Goal: Task Accomplishment & Management: Manage account settings

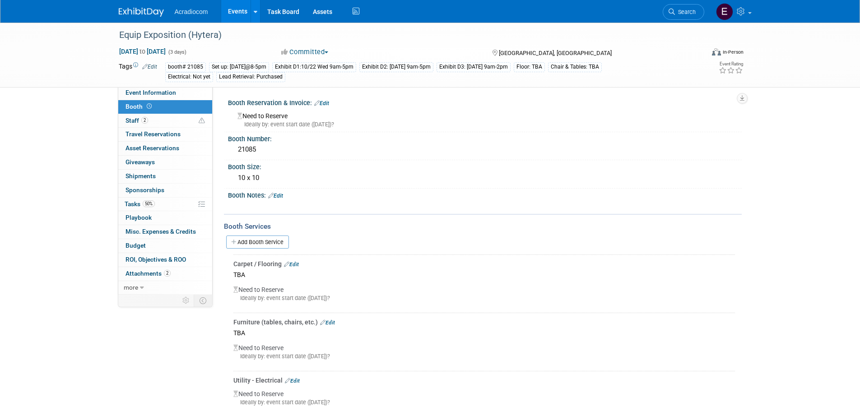
click at [155, 6] on link at bounding box center [147, 7] width 56 height 7
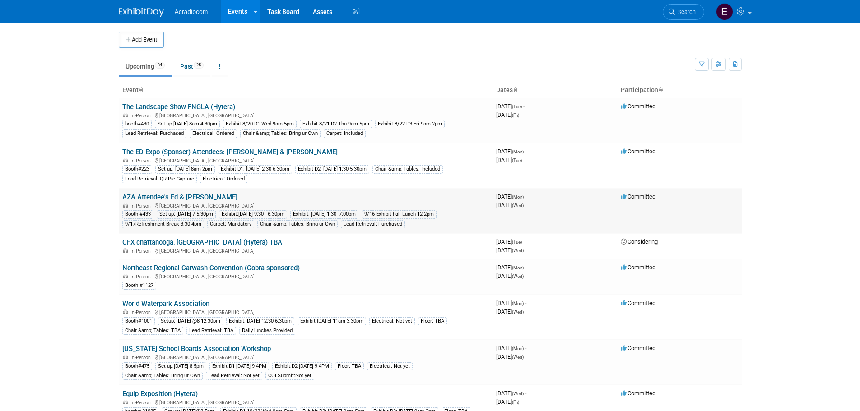
click at [180, 199] on link "AZA Attendee's Ed & [PERSON_NAME]" at bounding box center [179, 197] width 115 height 8
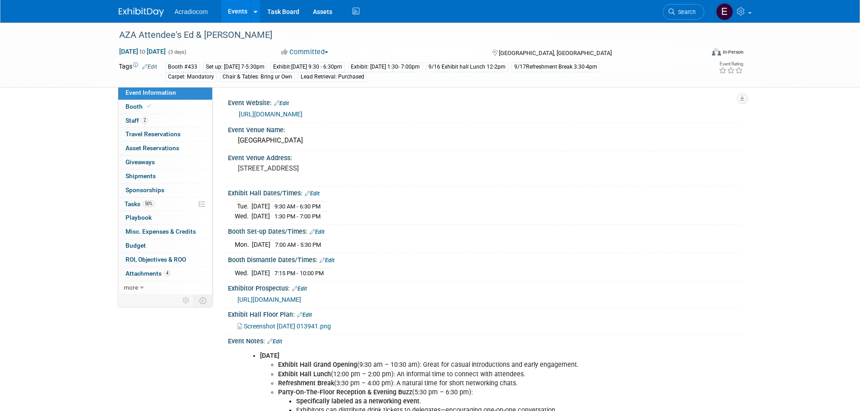
click at [302, 113] on link "https://annual.aza.org/2025/exhibit_sponsorship.cfm" at bounding box center [271, 114] width 64 height 7
click at [163, 104] on link "Booth" at bounding box center [165, 107] width 94 height 14
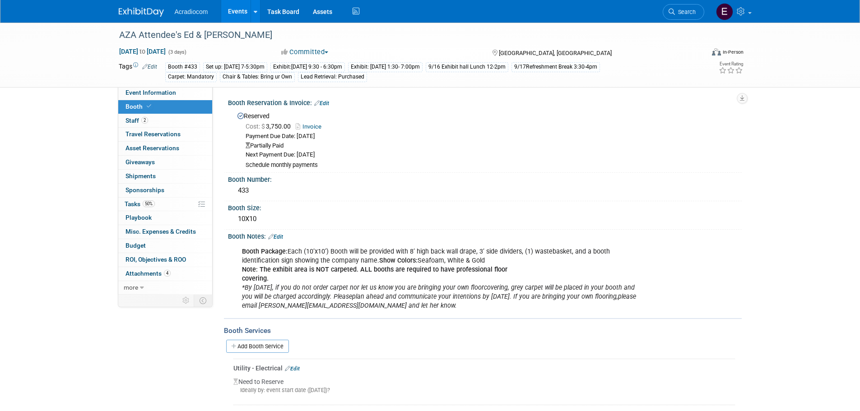
click at [326, 96] on div "Event Website: Edit https://annual.aza.org/2025/exhibit_sponsorship.cfm Event V…" at bounding box center [477, 190] width 529 height 209
click at [328, 99] on div "Booth Reservation & Invoice: Edit" at bounding box center [485, 102] width 514 height 12
click at [328, 102] on link "Edit" at bounding box center [321, 103] width 15 height 6
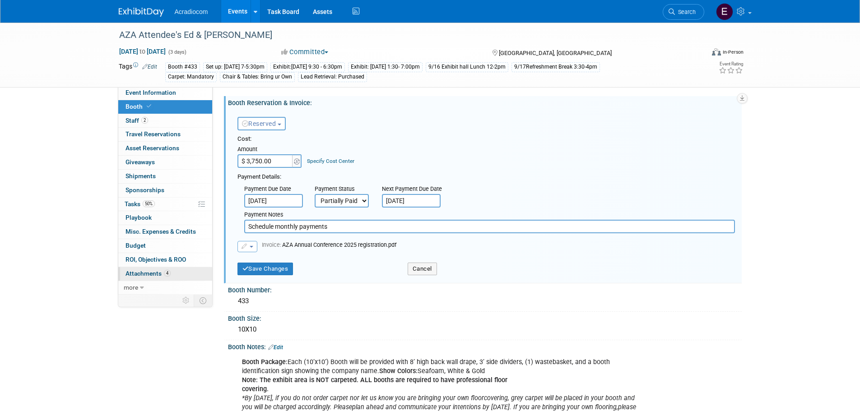
click at [167, 274] on span "4" at bounding box center [167, 273] width 7 height 7
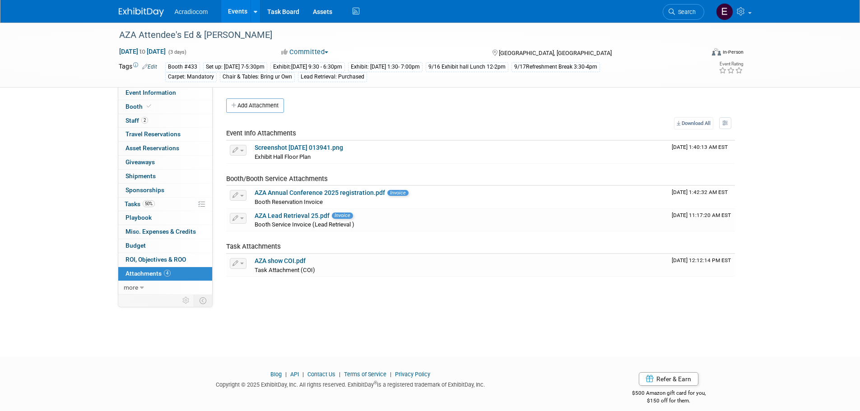
click at [167, 274] on span "4" at bounding box center [167, 273] width 7 height 7
click at [158, 103] on link "Booth" at bounding box center [165, 107] width 94 height 14
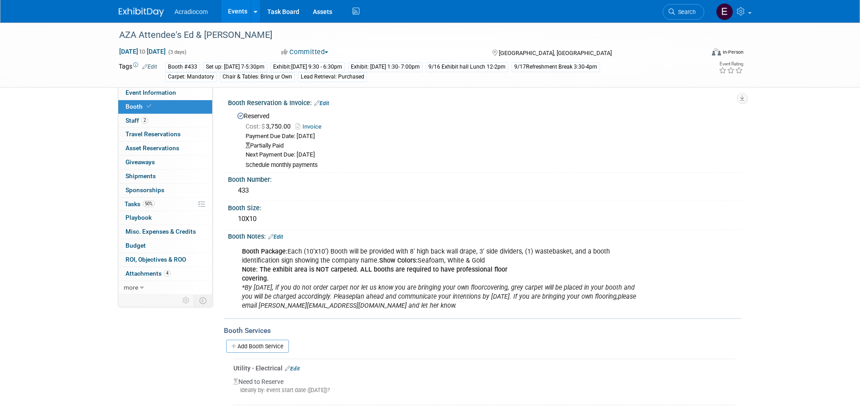
click at [326, 102] on link "Edit" at bounding box center [321, 103] width 15 height 6
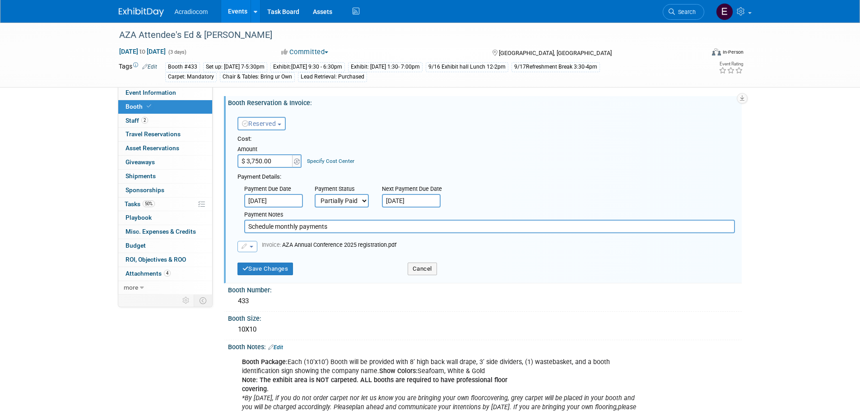
click at [252, 247] on span "button" at bounding box center [252, 247] width 4 height 2
click at [351, 230] on input "Schedule monthly payments" at bounding box center [489, 227] width 491 height 14
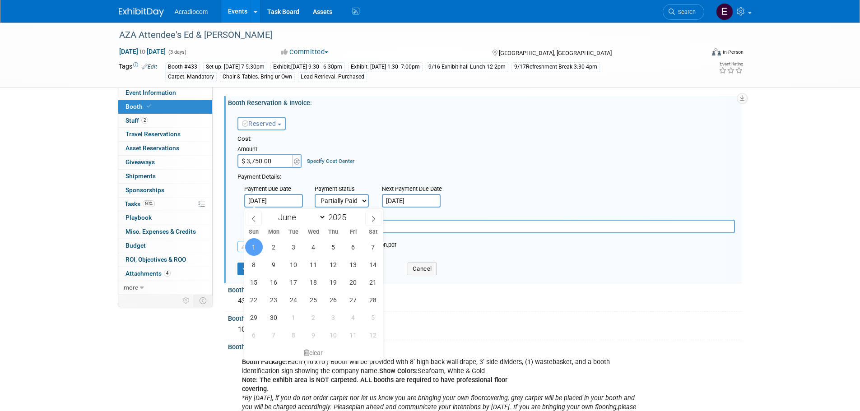
click at [295, 202] on input "Jun 1, 2025" at bounding box center [273, 201] width 59 height 14
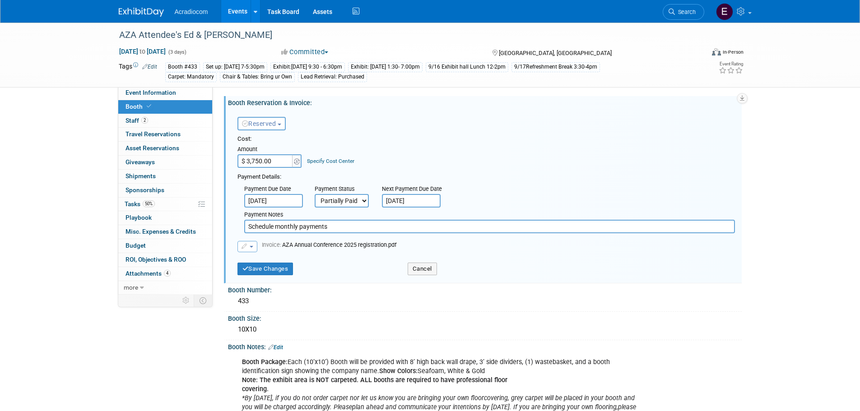
click at [439, 228] on input "Schedule monthly payments" at bounding box center [489, 227] width 491 height 14
type input "Schedule monthly payments. Final Payment made 8/21/25 $3,250"
click at [281, 270] on button "Save Changes" at bounding box center [265, 269] width 56 height 13
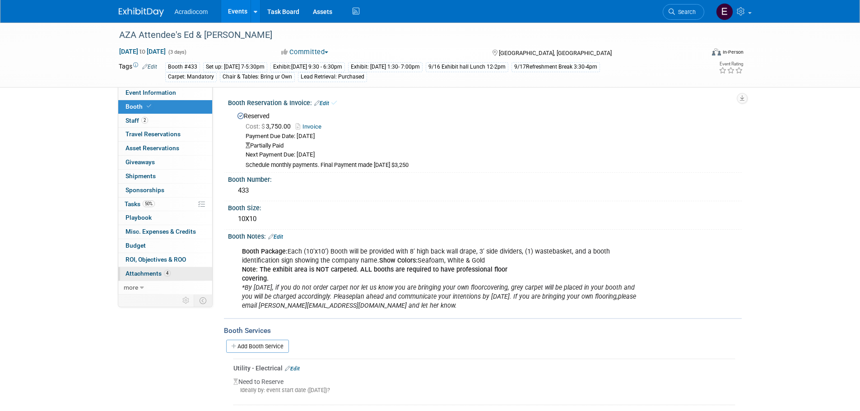
click at [153, 273] on span "Attachments 4" at bounding box center [148, 273] width 45 height 7
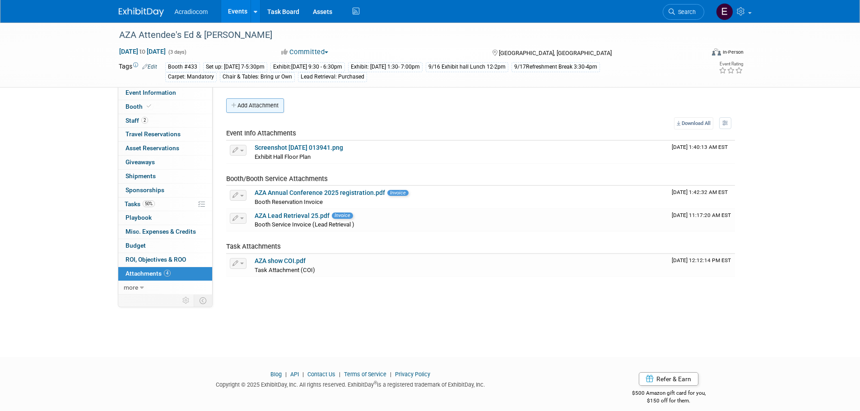
click at [255, 105] on button "Add Attachment" at bounding box center [255, 105] width 58 height 14
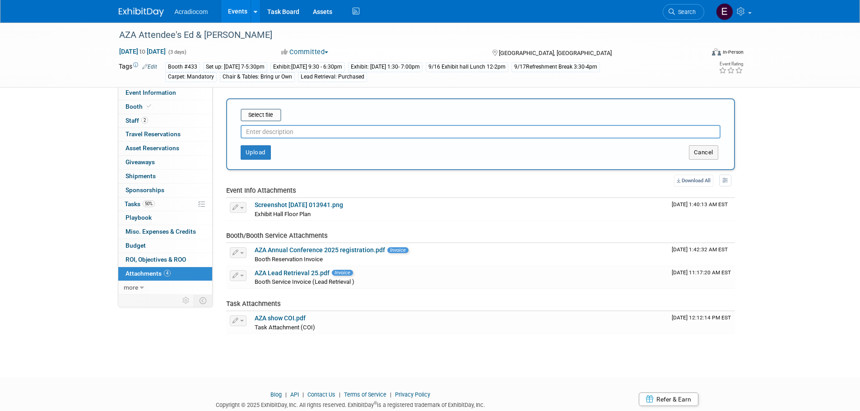
click at [306, 132] on input "text" at bounding box center [481, 132] width 480 height 14
type input "F"
type input "Final Booth Payment"
click at [251, 151] on button "Upload" at bounding box center [256, 152] width 30 height 14
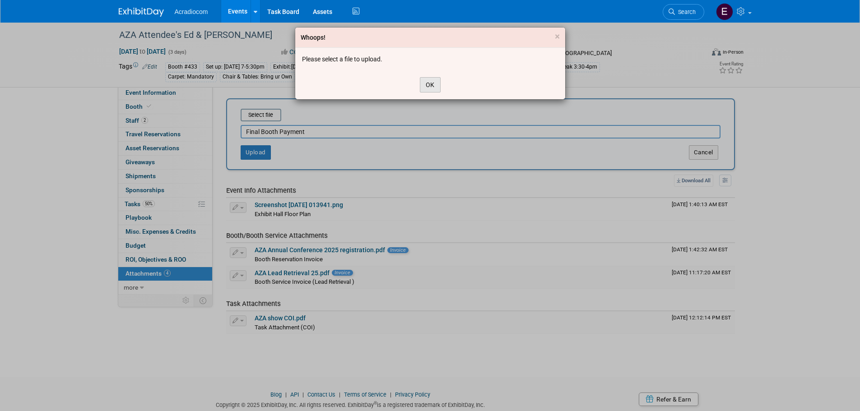
click at [423, 88] on button "OK" at bounding box center [430, 84] width 21 height 15
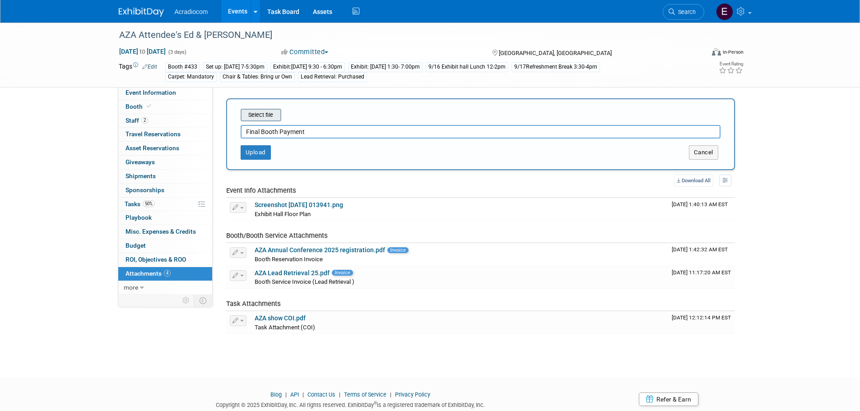
click at [270, 117] on input "file" at bounding box center [226, 115] width 107 height 11
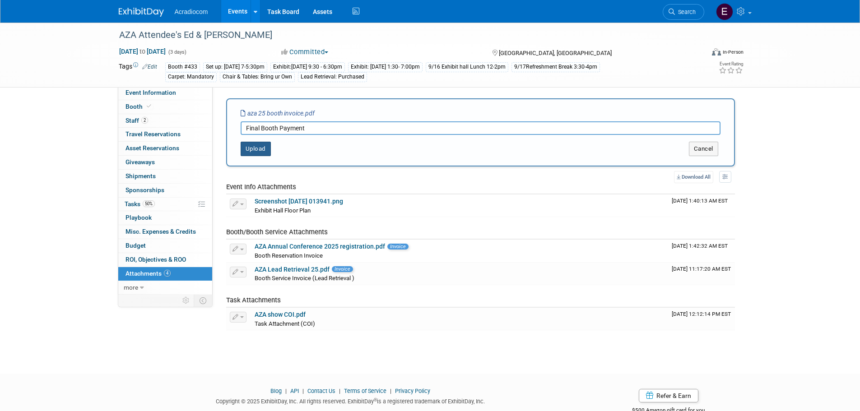
click at [261, 151] on button "Upload" at bounding box center [256, 149] width 30 height 14
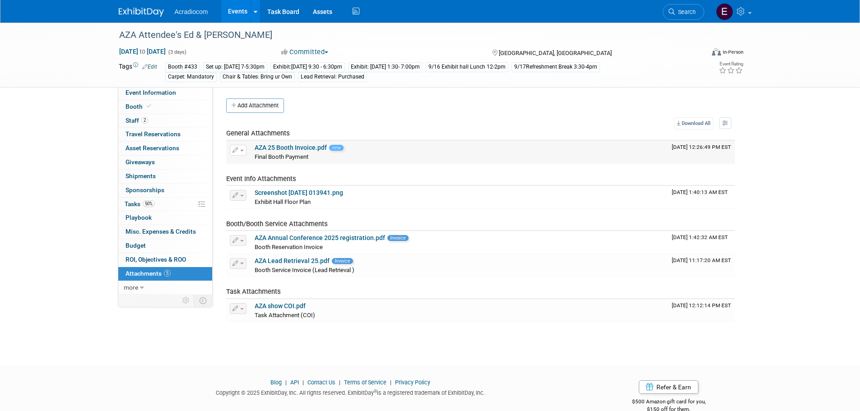
click at [273, 147] on link "AZA 25 Booth Invoice.pdf" at bounding box center [291, 147] width 72 height 7
click at [135, 203] on span "Tasks 50%" at bounding box center [140, 203] width 30 height 7
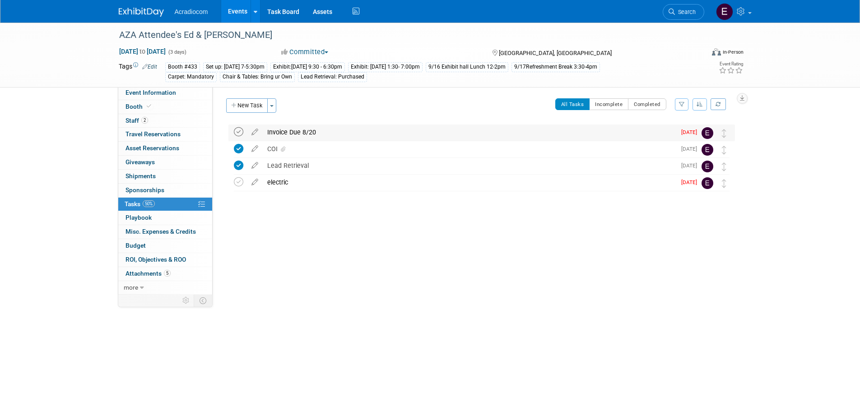
click at [235, 129] on icon at bounding box center [238, 131] width 9 height 9
click at [285, 180] on div "electric" at bounding box center [469, 182] width 413 height 15
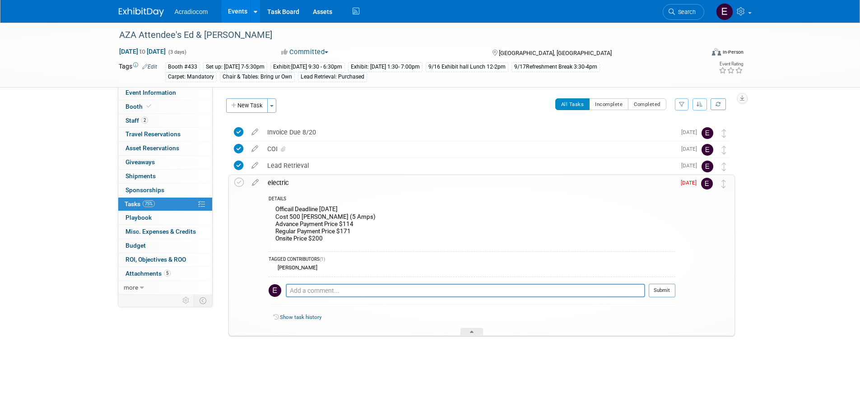
click at [157, 14] on img at bounding box center [141, 12] width 45 height 9
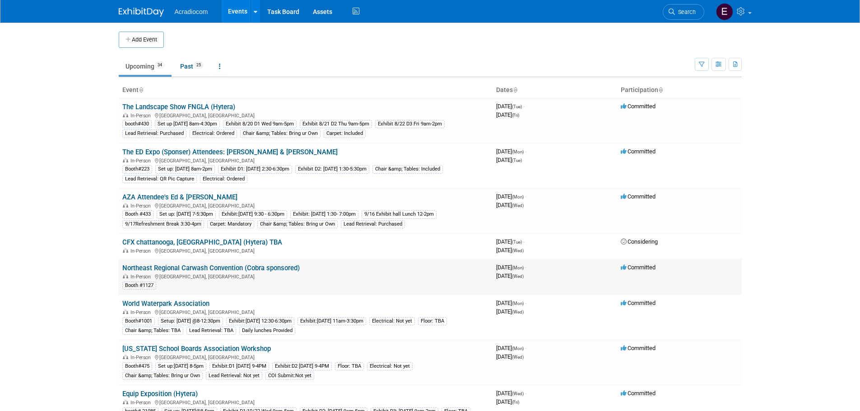
click at [227, 264] on td "Northeast Regional Carwash Convention (Cobra sponsored) In-Person Atlantic City…" at bounding box center [306, 277] width 374 height 36
click at [233, 265] on link "Northeast Regional Carwash Convention (Cobra sponsored)" at bounding box center [210, 268] width 177 height 8
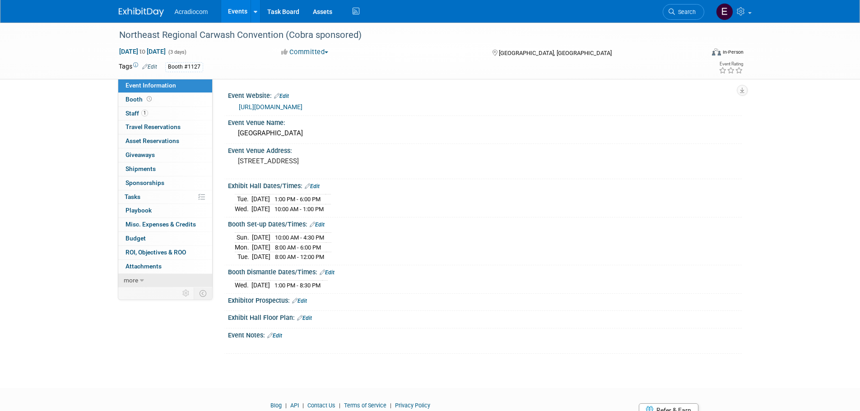
click at [155, 279] on link "more" at bounding box center [165, 281] width 94 height 14
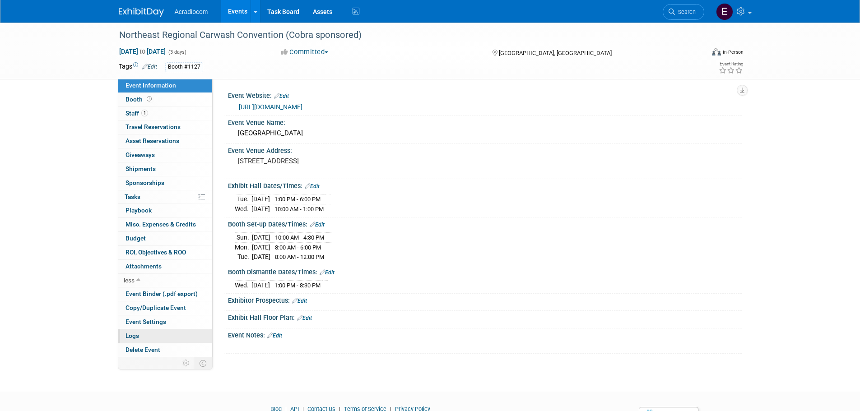
click at [165, 332] on link "Logs" at bounding box center [165, 337] width 94 height 14
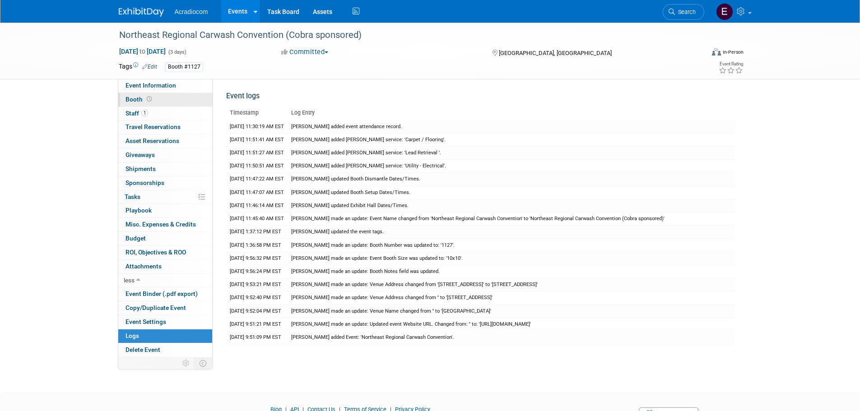
click at [157, 102] on link "Booth" at bounding box center [165, 100] width 94 height 14
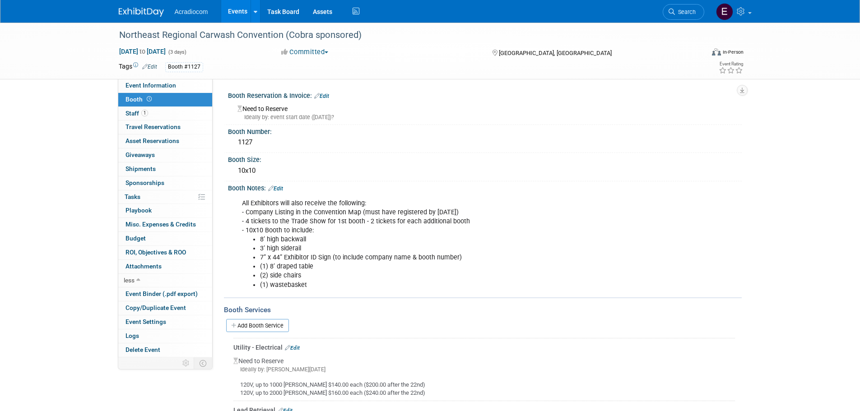
click at [325, 98] on link "Edit" at bounding box center [321, 96] width 15 height 6
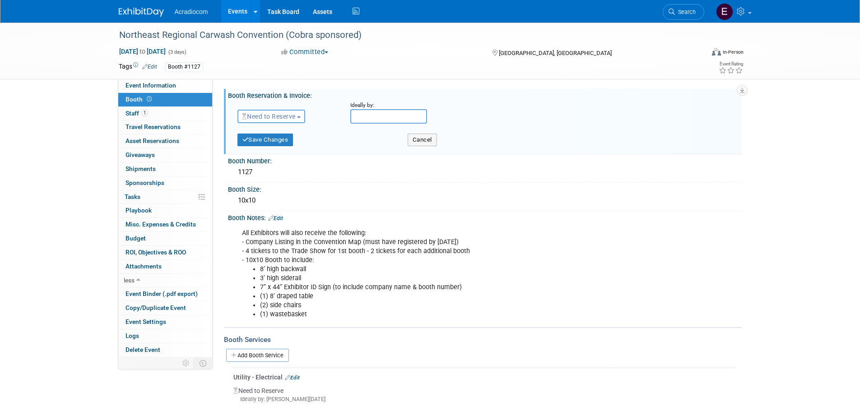
click at [292, 113] on span "Need to Reserve" at bounding box center [269, 116] width 54 height 7
click at [293, 144] on link "Reserved" at bounding box center [286, 144] width 97 height 13
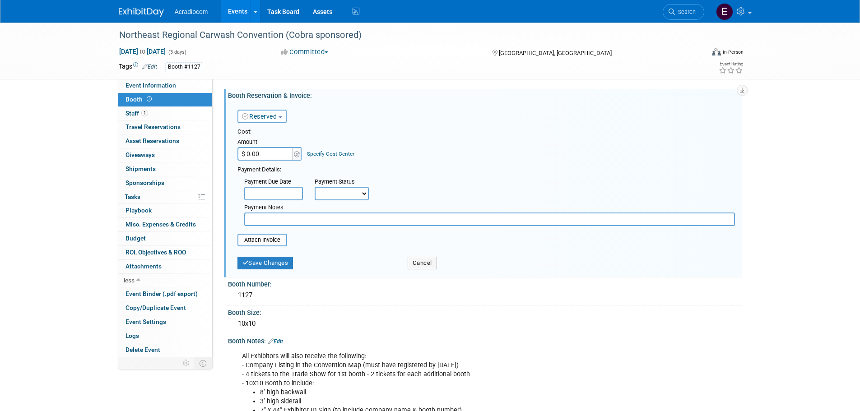
click at [277, 152] on input "$ 0.00" at bounding box center [265, 154] width 56 height 14
click at [274, 149] on input "$ 1.00" at bounding box center [265, 154] width 56 height 14
click at [259, 153] on input "$ 1.00" at bounding box center [265, 154] width 56 height 14
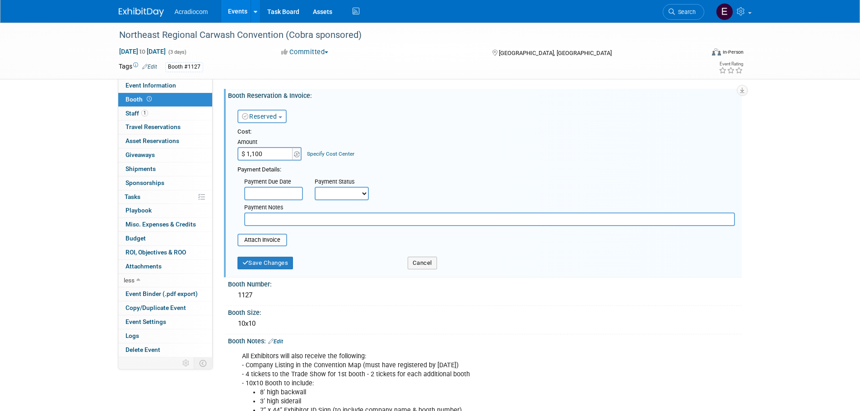
type input "$ 1,100.00"
click at [281, 192] on body "Acradiocom Events Add Event Bulk Upload Events Shareable Event Boards Recently …" at bounding box center [430, 205] width 860 height 411
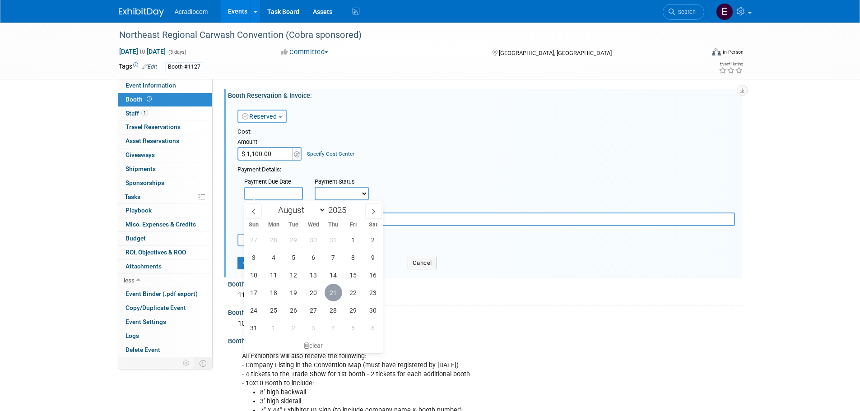
click at [336, 297] on span "21" at bounding box center [334, 293] width 18 height 18
type input "Aug 21, 2025"
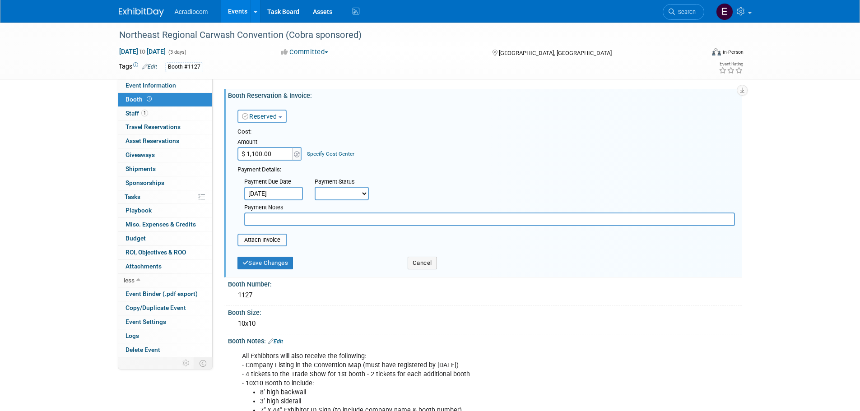
click at [349, 195] on select "Not Paid Yet Partially Paid Paid in Full" at bounding box center [342, 194] width 54 height 14
select select "1"
click at [315, 187] on select "Not Paid Yet Partially Paid Paid in Full" at bounding box center [342, 194] width 54 height 14
click at [357, 218] on input "text" at bounding box center [489, 220] width 491 height 14
type input "Will forward invoice to cobra"
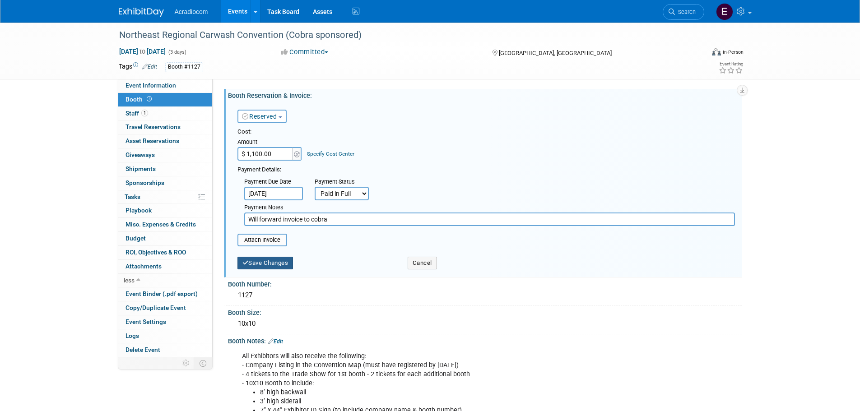
click at [279, 261] on button "Save Changes" at bounding box center [265, 263] width 56 height 13
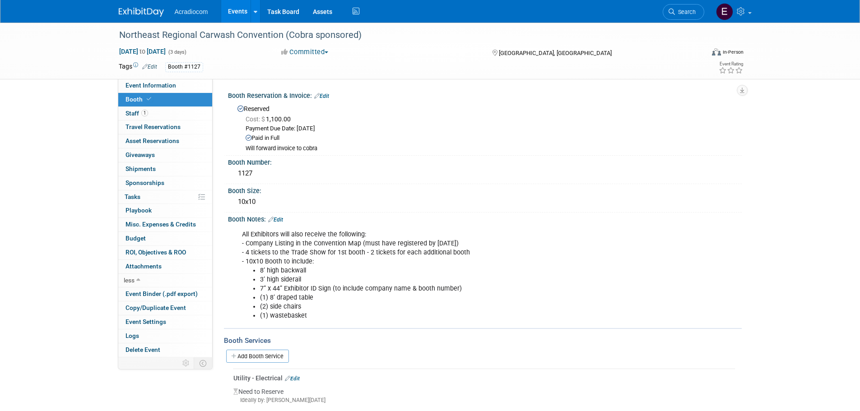
click at [157, 10] on img at bounding box center [141, 12] width 45 height 9
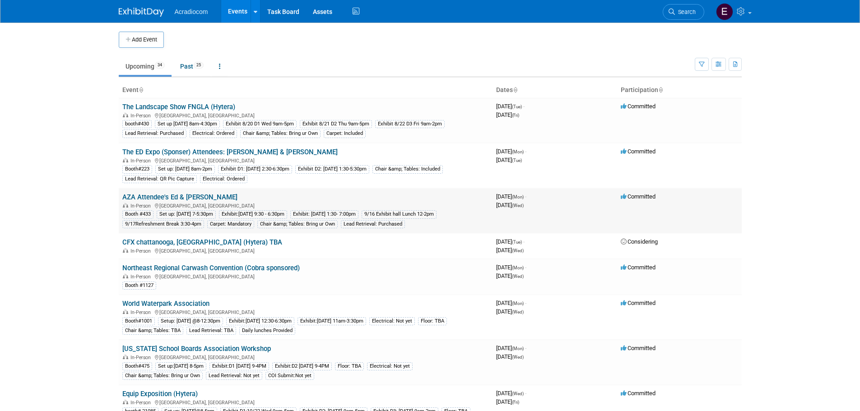
click at [150, 192] on td "AZA Attendee's Ed & [PERSON_NAME] In-Person [GEOGRAPHIC_DATA], [GEOGRAPHIC_DATA…" at bounding box center [306, 210] width 374 height 45
click at [175, 197] on link "AZA Attendee's Ed & [PERSON_NAME]" at bounding box center [179, 197] width 115 height 8
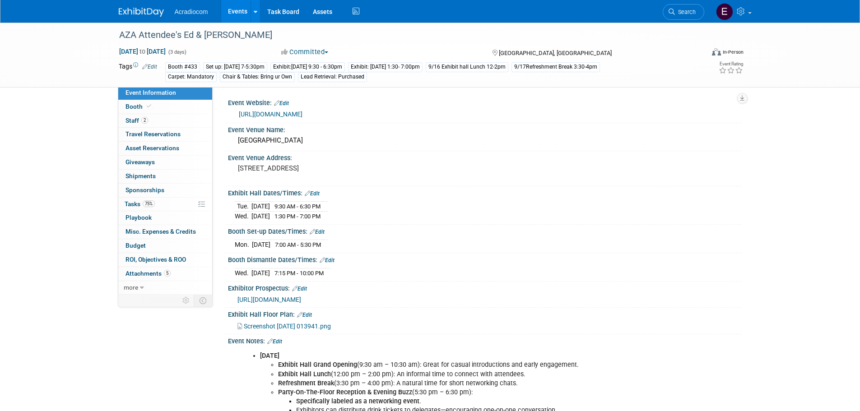
click at [155, 14] on img at bounding box center [141, 12] width 45 height 9
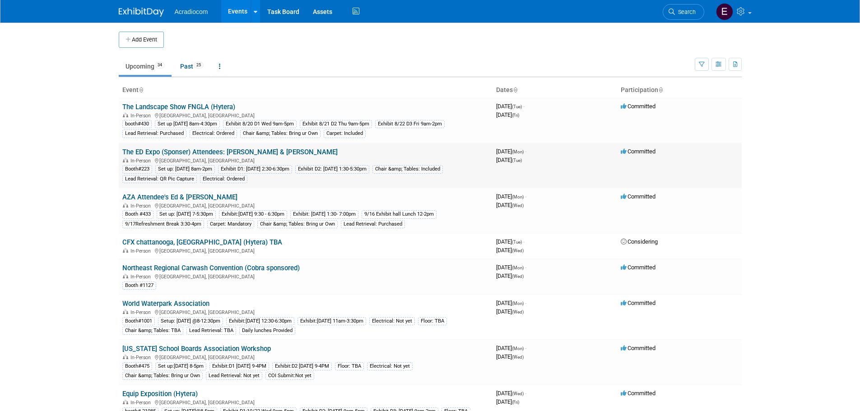
click at [171, 149] on link "The ED Expo (Sponser) Attendees: [PERSON_NAME] & [PERSON_NAME]" at bounding box center [229, 152] width 215 height 8
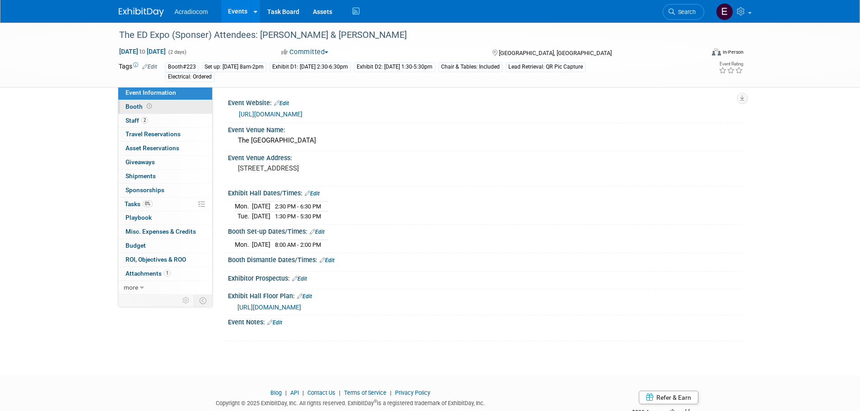
click at [164, 110] on link "Booth" at bounding box center [165, 107] width 94 height 14
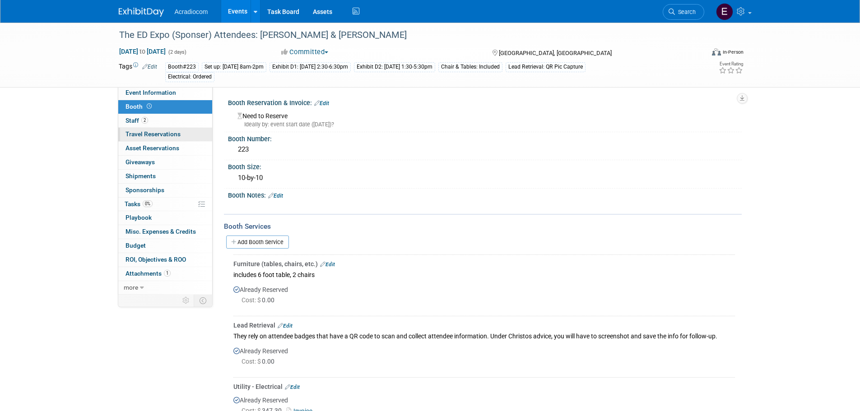
click at [158, 139] on link "0 Travel Reservations 0" at bounding box center [165, 135] width 94 height 14
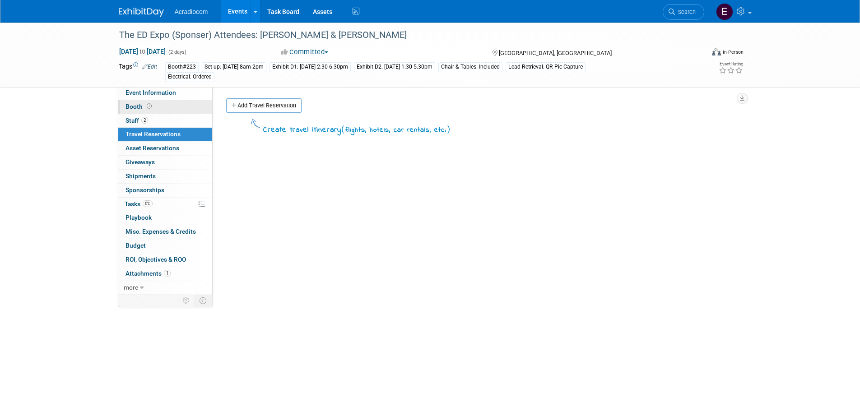
click at [173, 107] on link "Booth" at bounding box center [165, 107] width 94 height 14
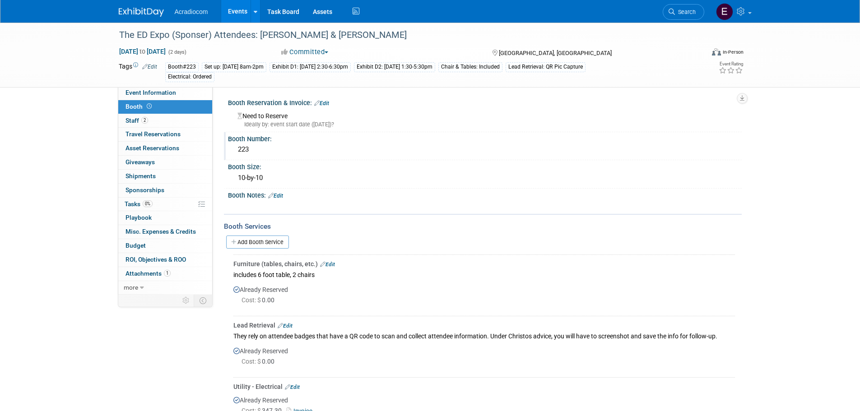
click at [318, 135] on div "Booth Number:" at bounding box center [485, 137] width 514 height 11
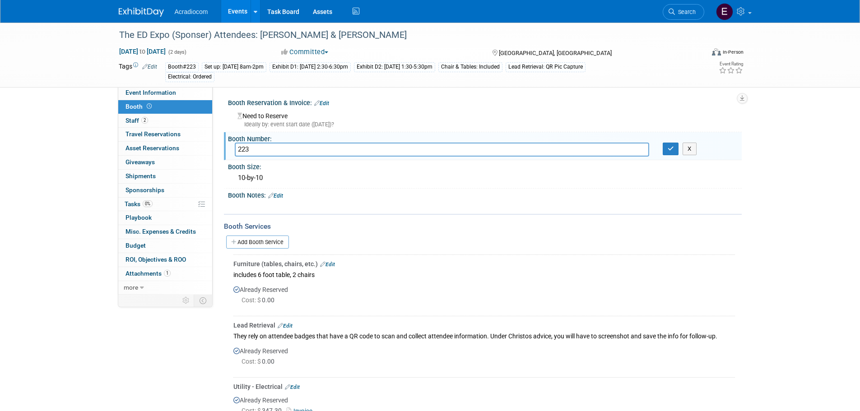
click at [325, 103] on link "Edit" at bounding box center [321, 103] width 15 height 6
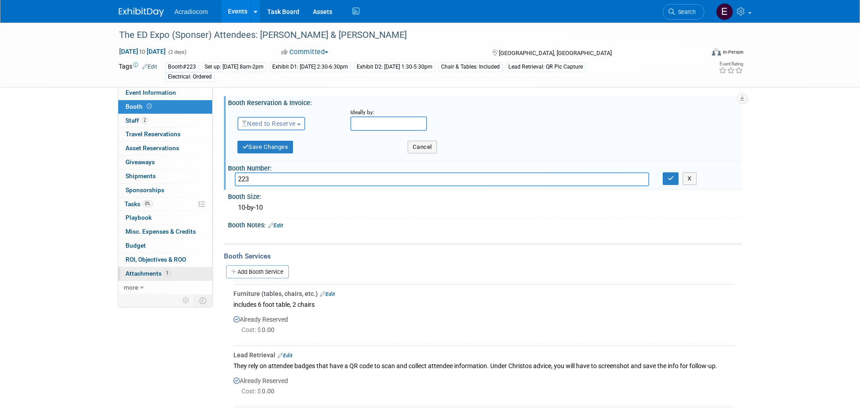
click at [154, 277] on link "1 Attachments 1" at bounding box center [165, 274] width 94 height 14
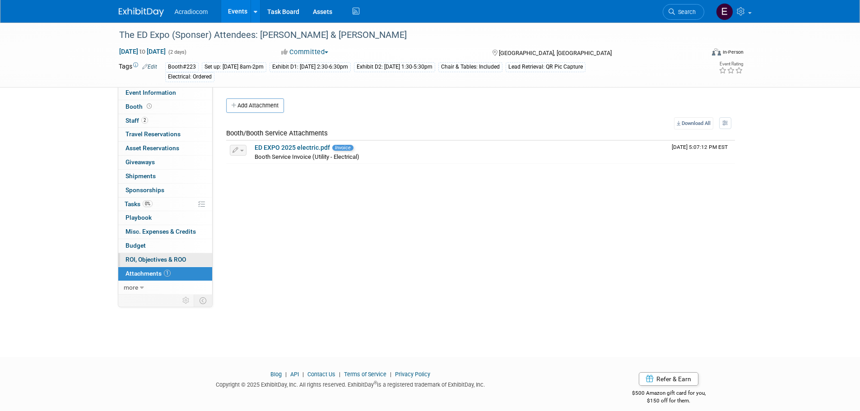
click at [161, 255] on link "0 ROI, Objectives & ROO 0" at bounding box center [165, 260] width 94 height 14
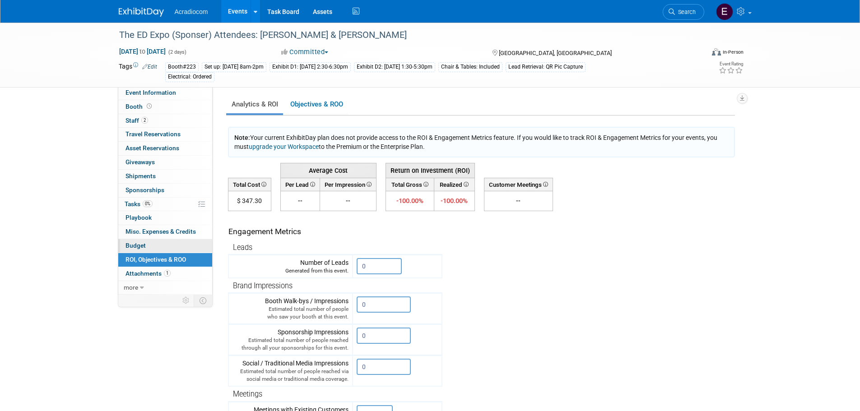
click at [167, 243] on link "Budget" at bounding box center [165, 246] width 94 height 14
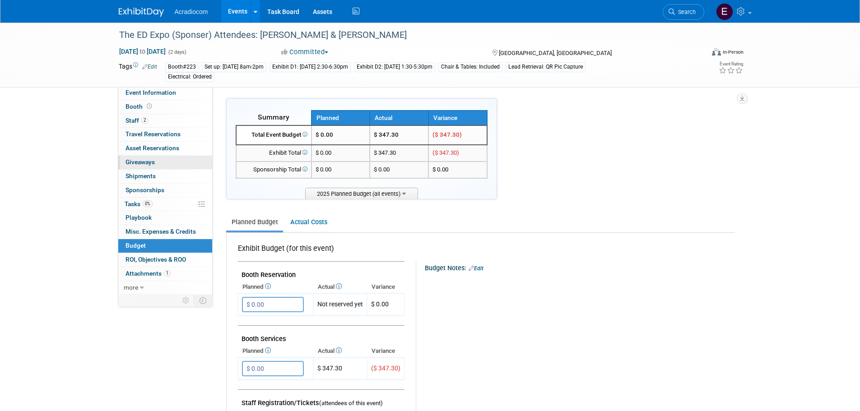
click at [171, 158] on link "0 Giveaways 0" at bounding box center [165, 163] width 94 height 14
